Goal: Find specific page/section: Find specific page/section

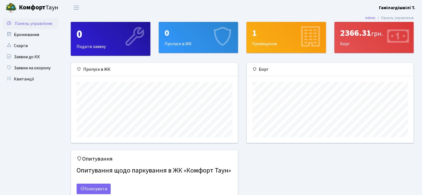
scroll to position [80, 167]
click at [363, 36] on div "2366.31 грн." at bounding box center [375, 33] width 68 height 11
click at [77, 7] on span "Переключити навігацію" at bounding box center [76, 7] width 8 height 6
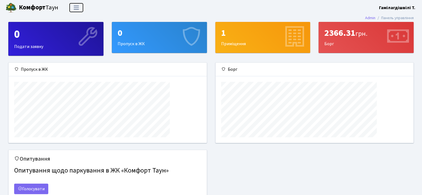
scroll to position [80, 198]
click at [77, 7] on span "Переключити навігацію" at bounding box center [76, 7] width 8 height 6
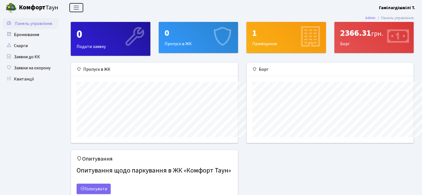
scroll to position [277662, 277575]
click at [41, 81] on link "Квитанції" at bounding box center [31, 79] width 56 height 11
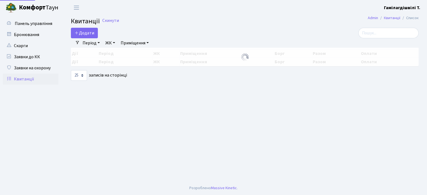
select select "25"
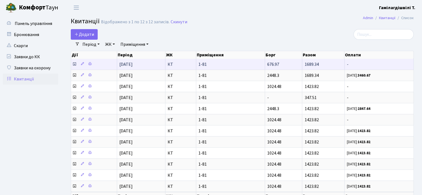
click at [324, 63] on td "1689.34" at bounding box center [323, 64] width 42 height 11
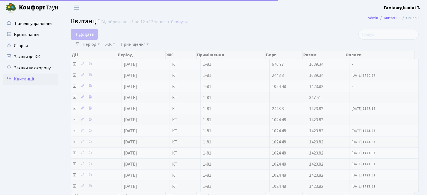
select select "25"
